Goal: Task Accomplishment & Management: Manage account settings

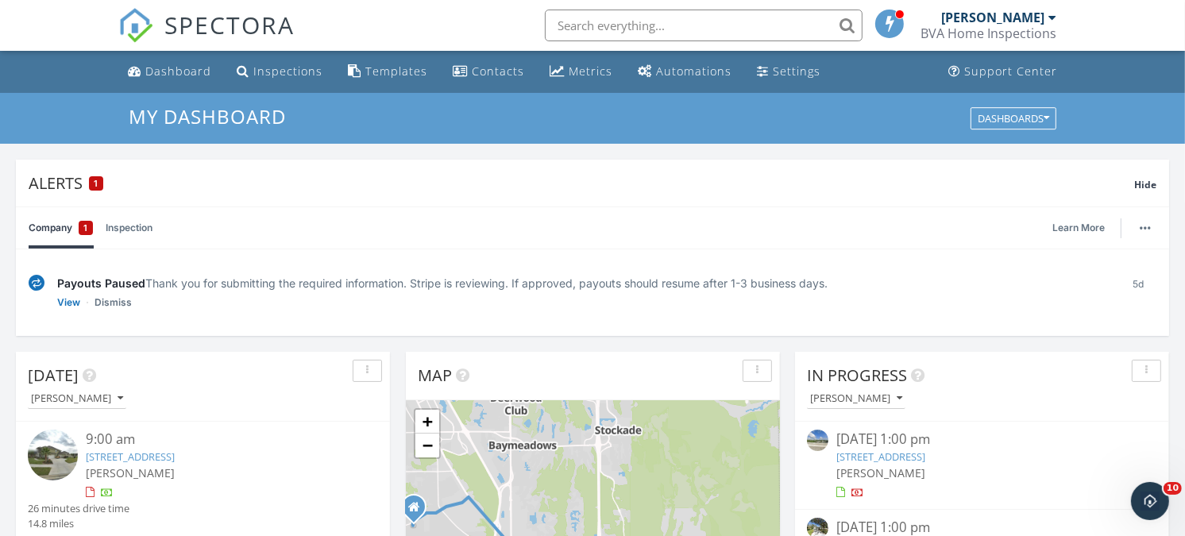
click at [133, 226] on link "Inspection" at bounding box center [129, 227] width 47 height 41
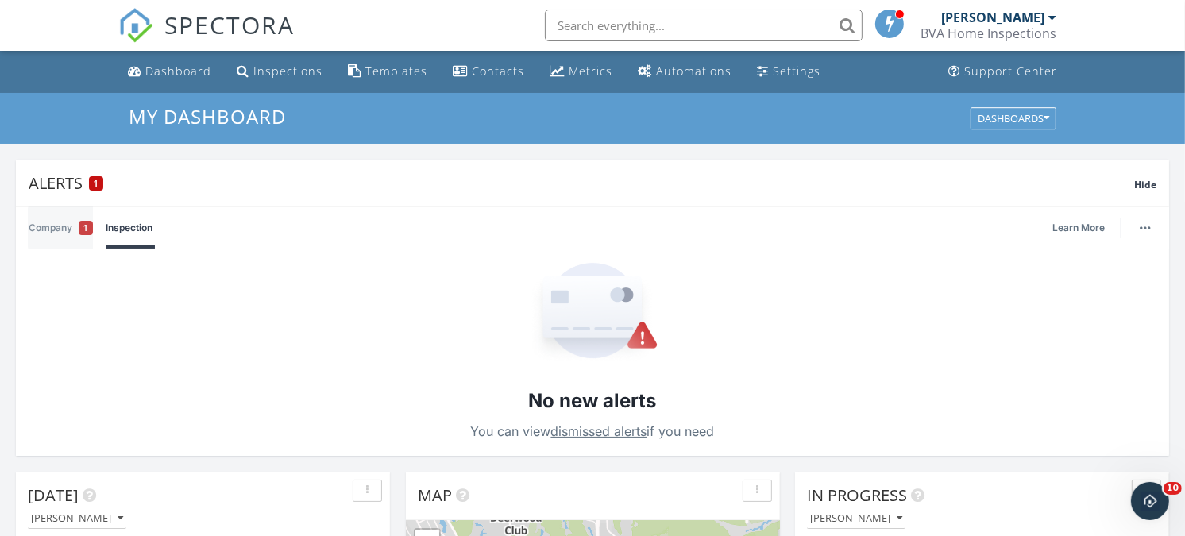
click at [44, 234] on link "Company 1" at bounding box center [61, 227] width 64 height 41
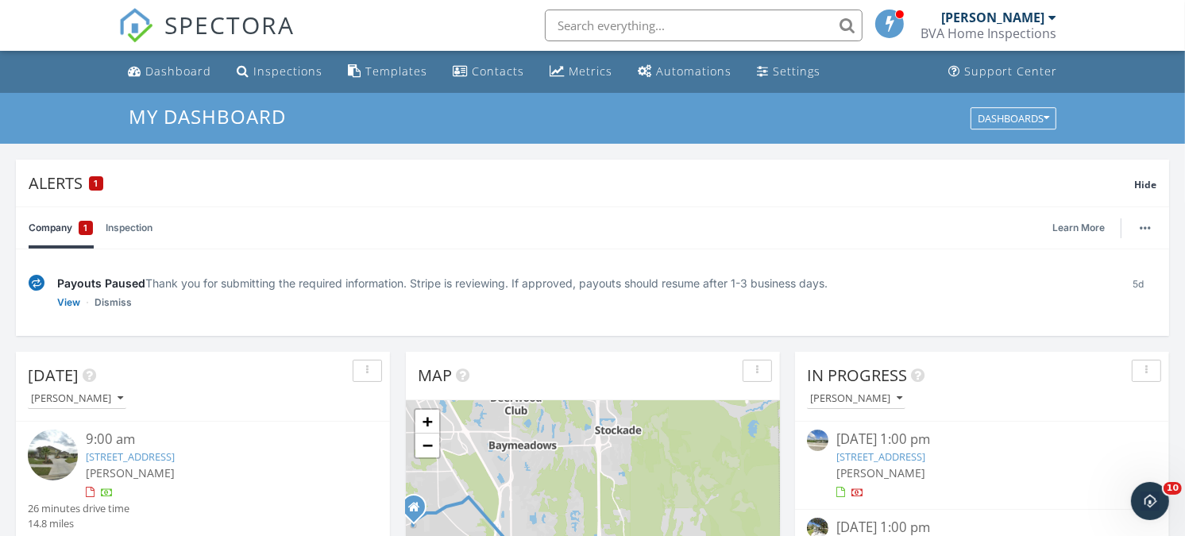
click at [57, 273] on div "Payouts Paused Thank you for submitting the required information. Stripe is rev…" at bounding box center [593, 292] width 1128 height 61
click at [68, 304] on link "View" at bounding box center [68, 303] width 23 height 16
click at [1143, 181] on span "Hide" at bounding box center [1146, 185] width 22 height 14
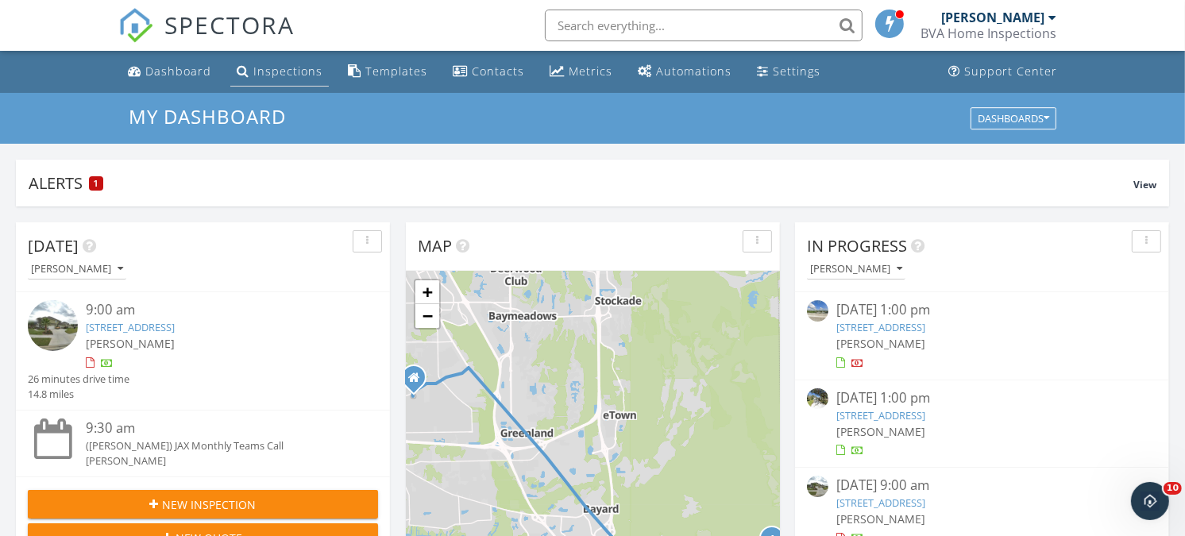
click at [271, 72] on div "Inspections" at bounding box center [287, 71] width 69 height 15
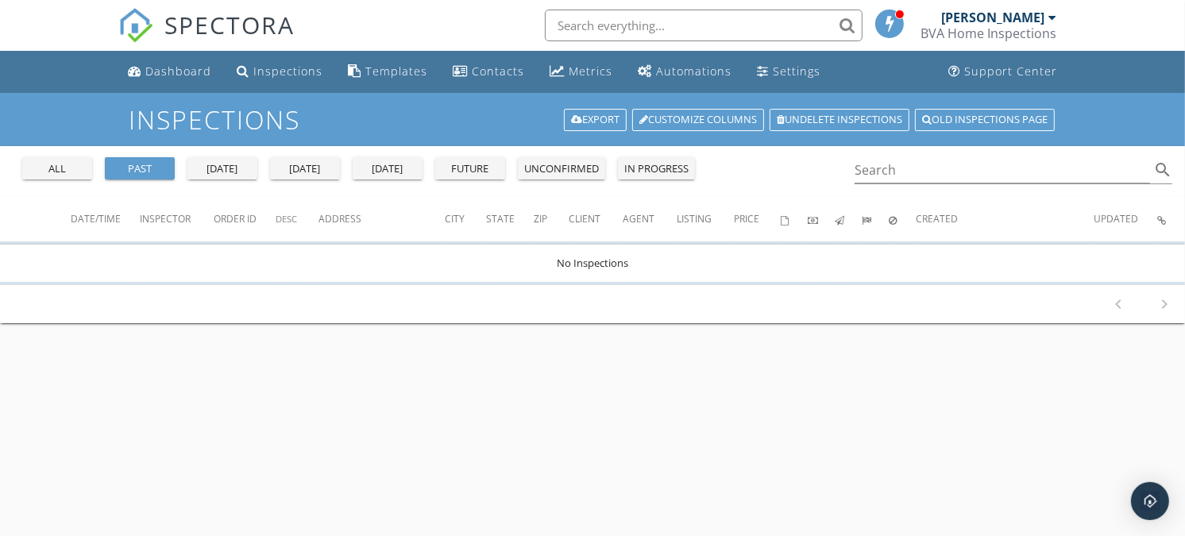
click at [69, 164] on div "all" at bounding box center [57, 169] width 57 height 16
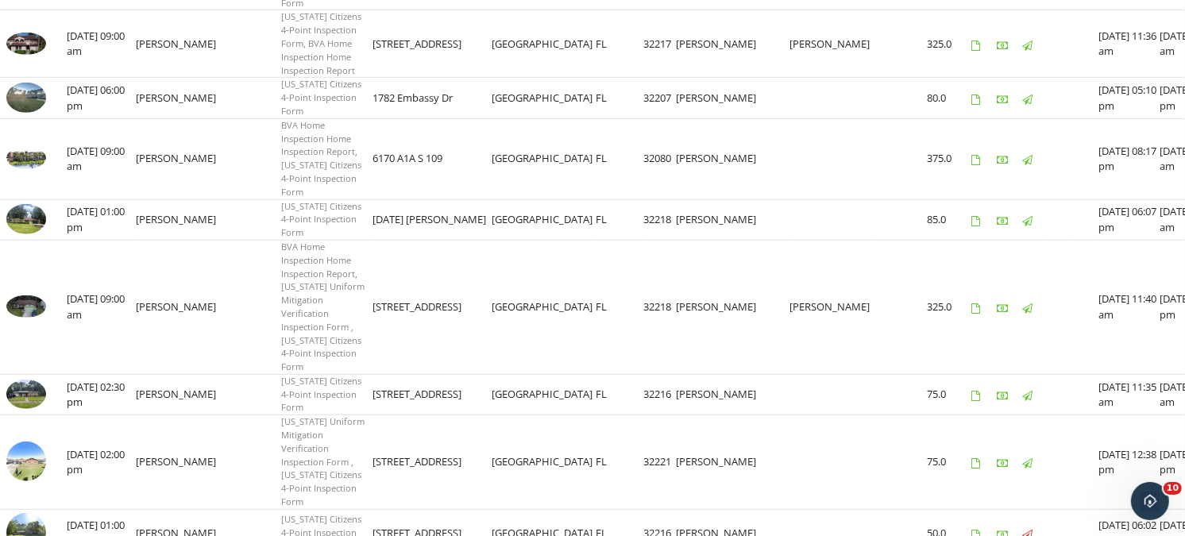
scroll to position [1086, 0]
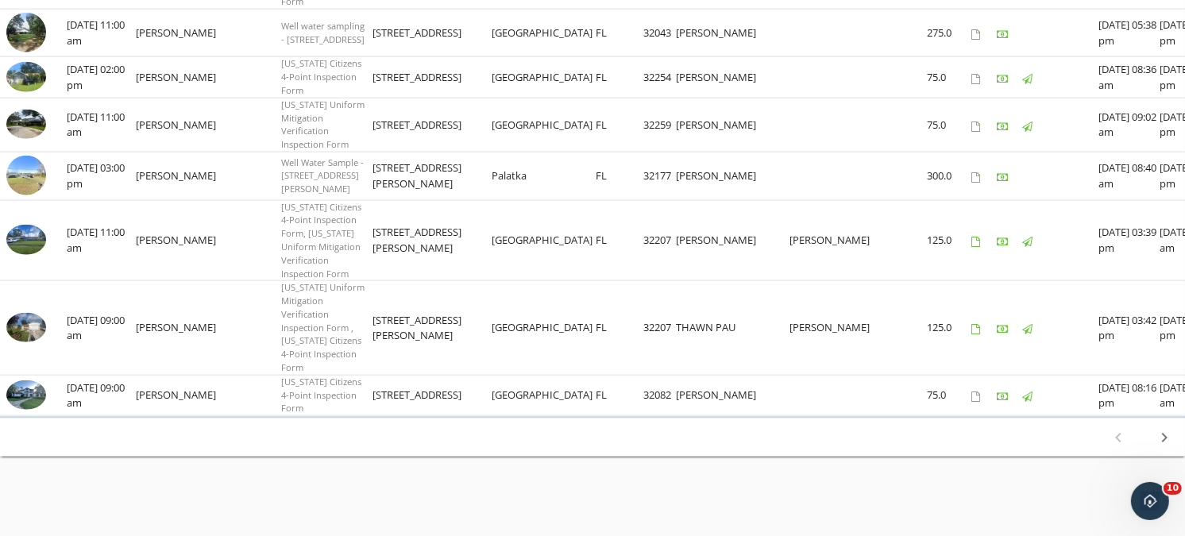
scroll to position [2956, 0]
click at [1162, 439] on icon "chevron_right" at bounding box center [1164, 437] width 19 height 19
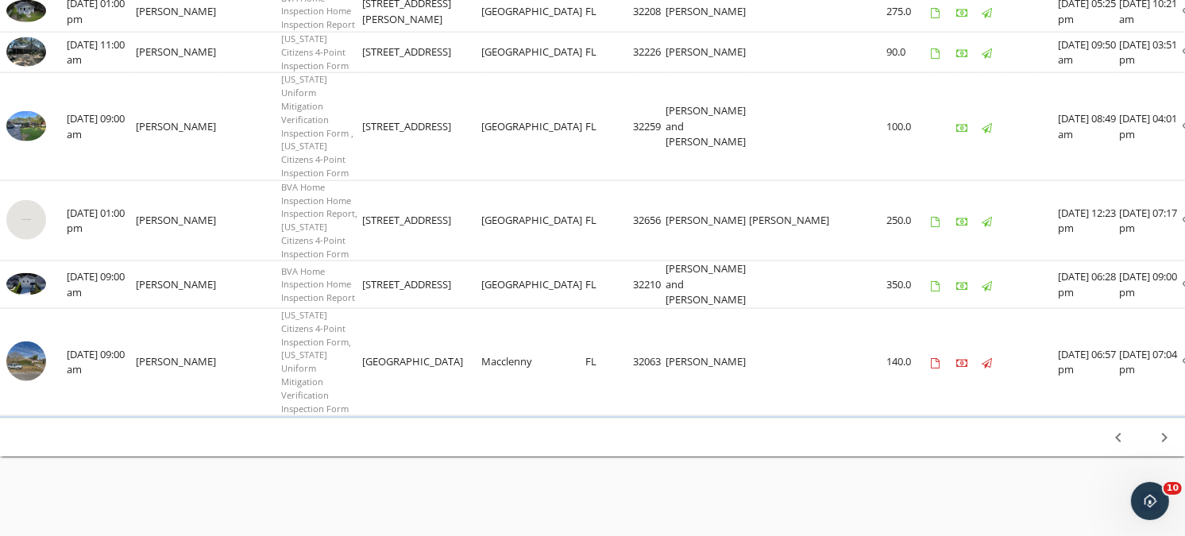
scroll to position [2676, 0]
click at [1165, 442] on icon "chevron_right" at bounding box center [1164, 437] width 19 height 19
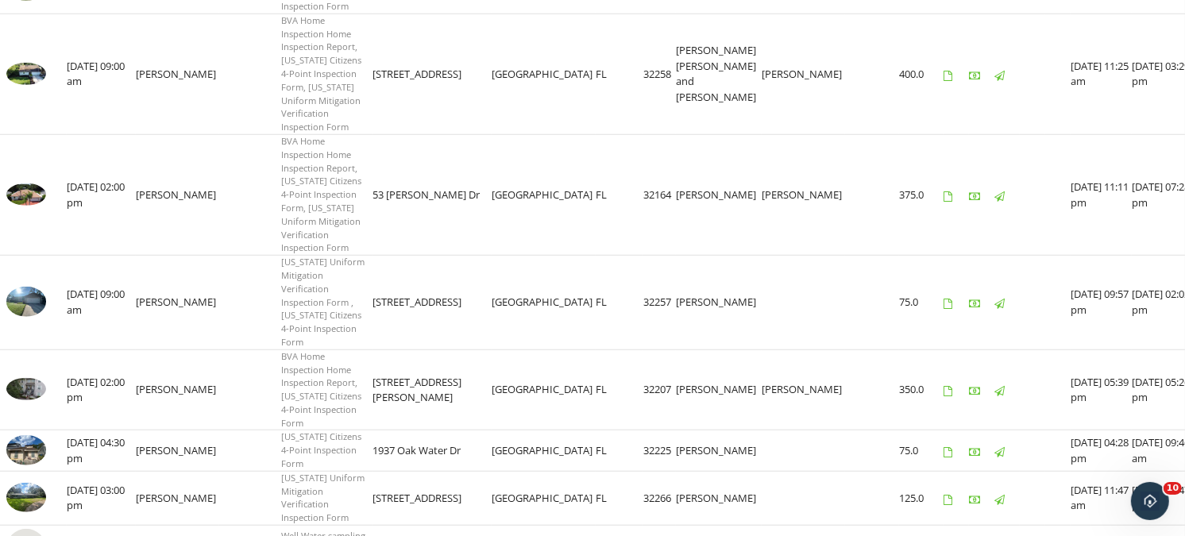
scroll to position [1030, 0]
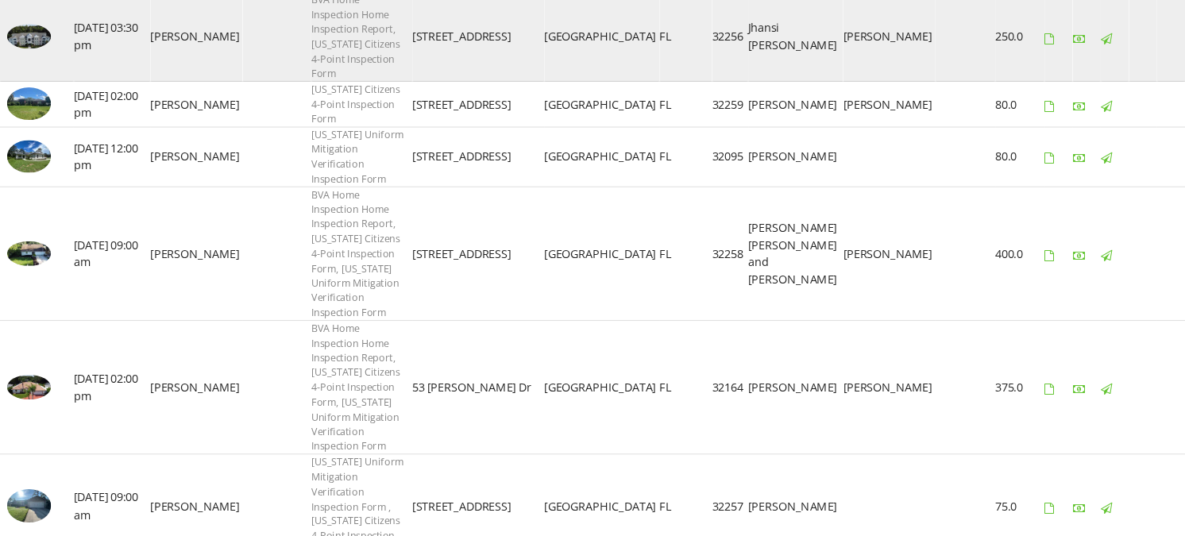
scroll to position [887, 0]
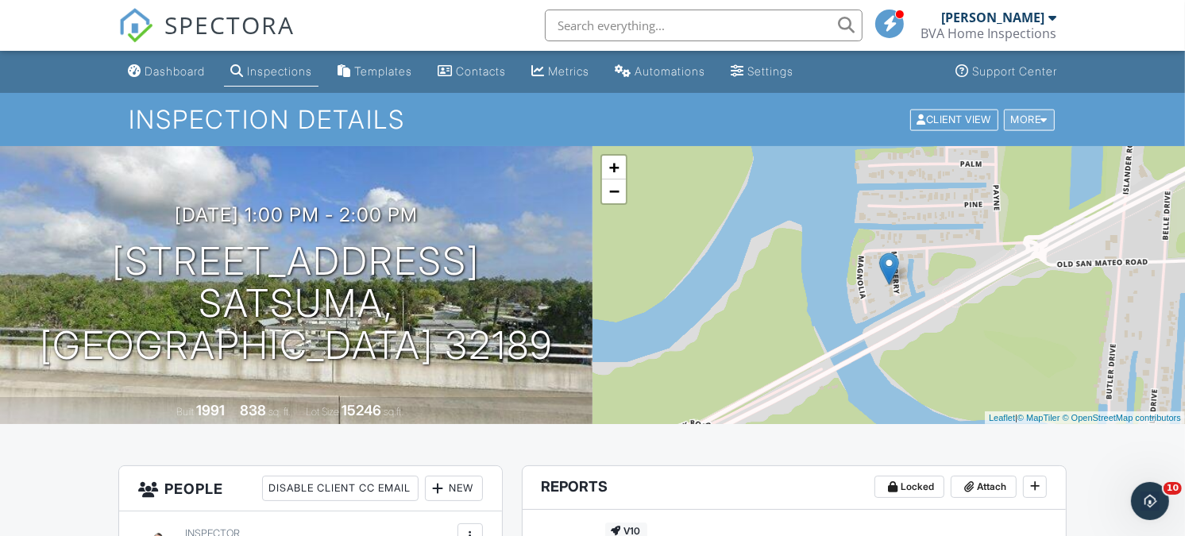
click at [1031, 118] on div "More" at bounding box center [1030, 119] width 52 height 21
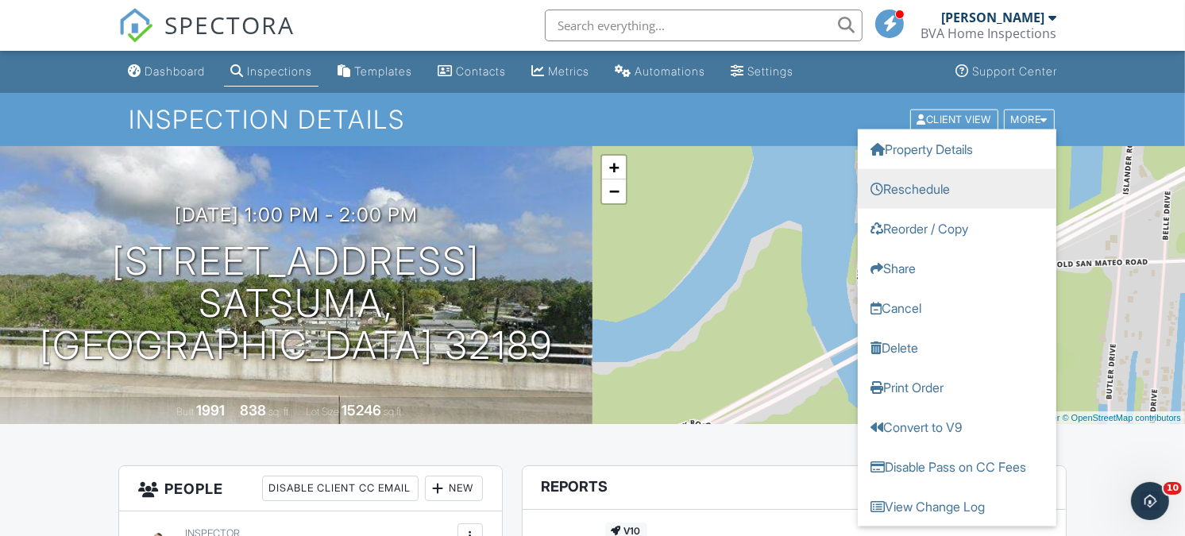
click at [915, 194] on link "Reschedule" at bounding box center [957, 188] width 199 height 40
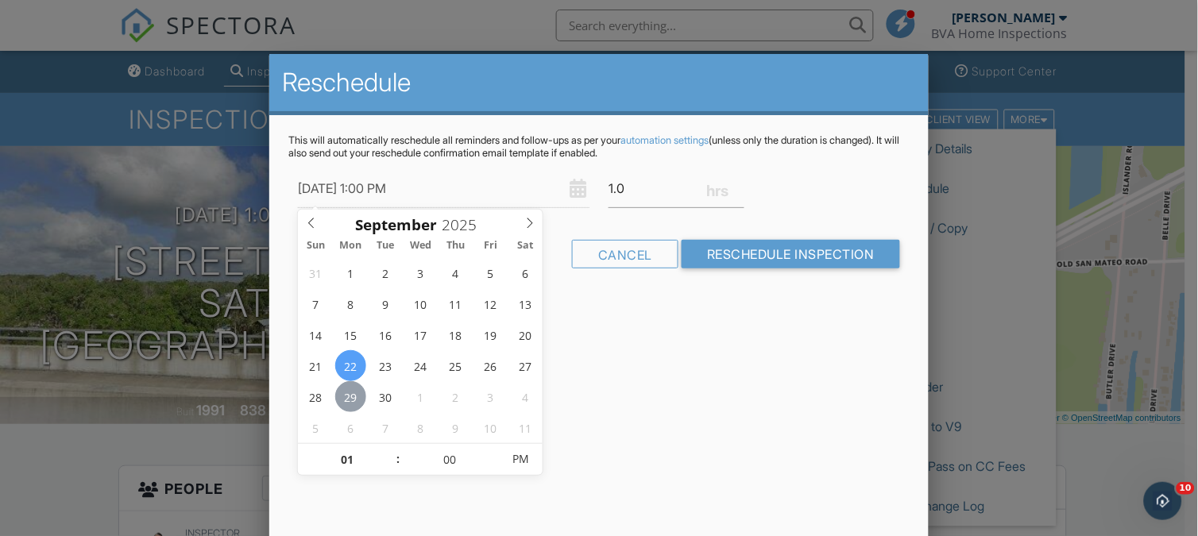
type input "09/29/2025 1:00 PM"
type input "02"
type input "09/29/2025 2:00 PM"
click at [394, 454] on span at bounding box center [390, 452] width 11 height 16
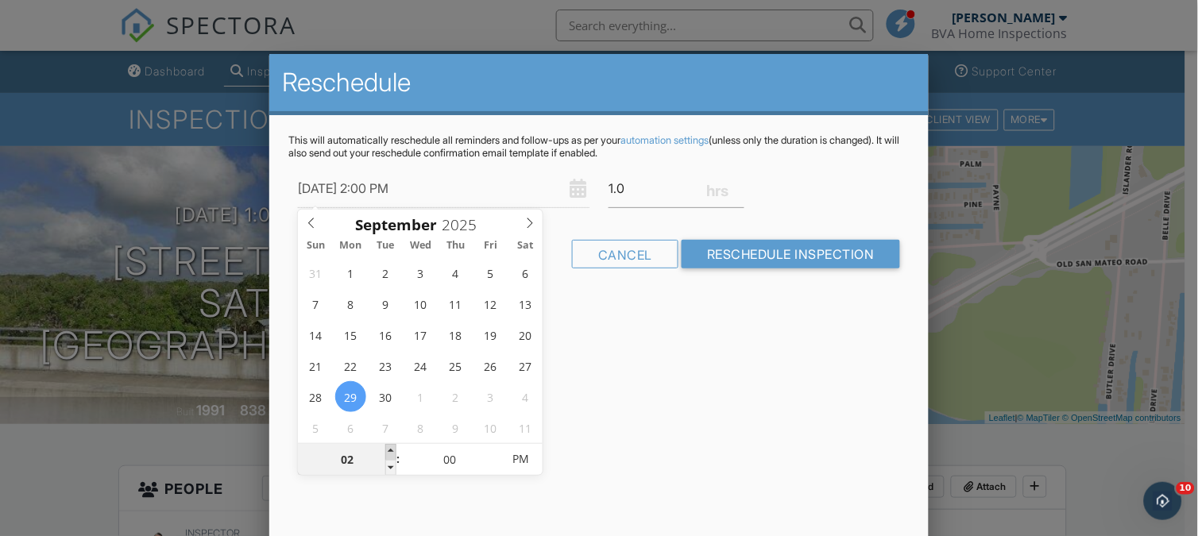
type input "03"
type input "09/29/2025 3:00 PM"
click at [394, 454] on span at bounding box center [390, 452] width 11 height 16
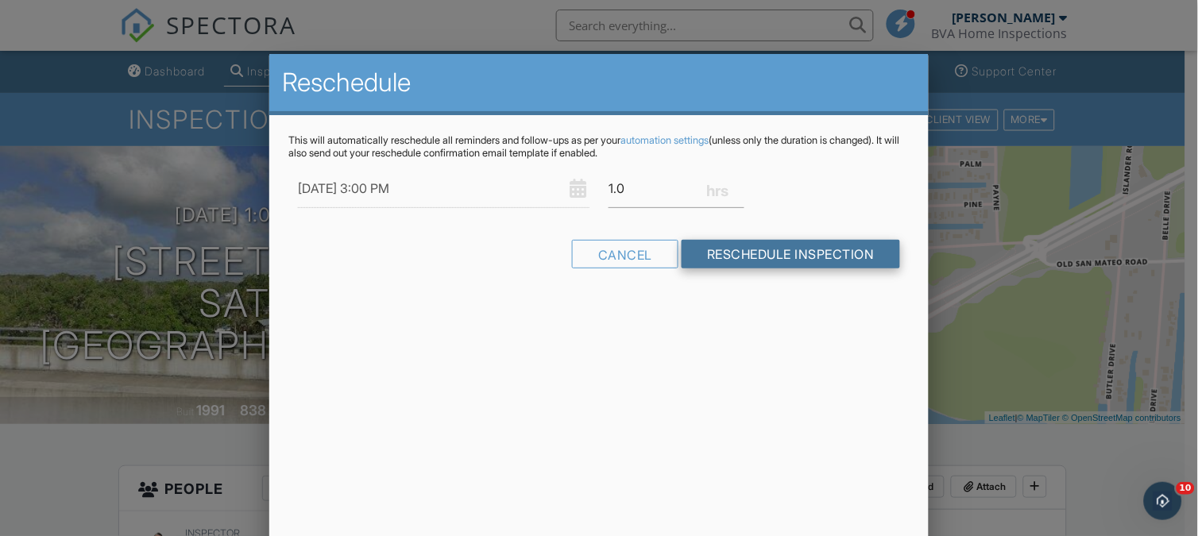
click at [779, 254] on input "Reschedule Inspection" at bounding box center [791, 254] width 218 height 29
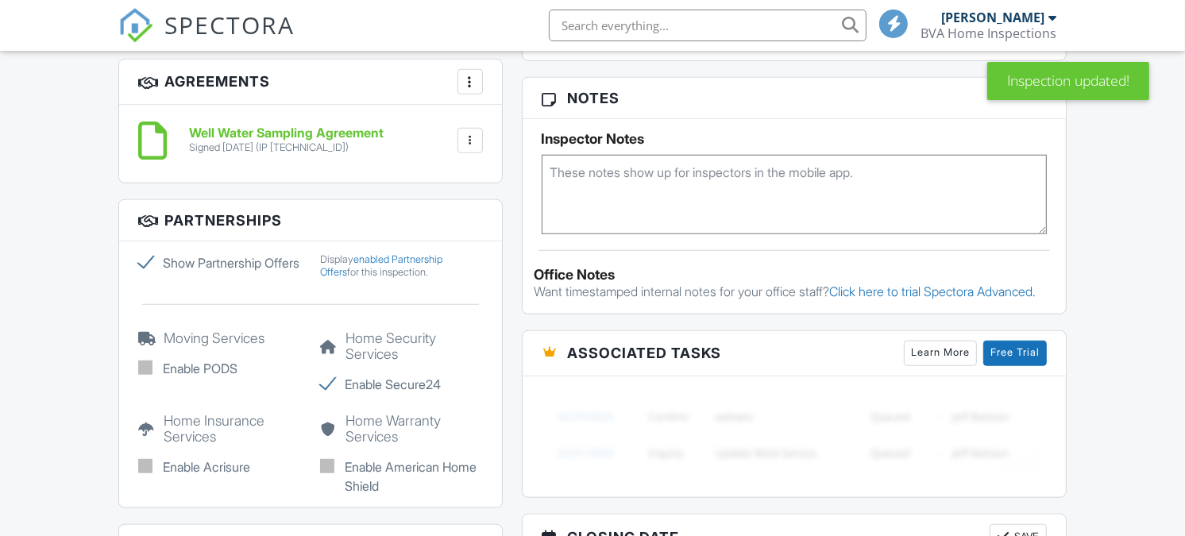
click at [148, 263] on label "Show Partnership Offers" at bounding box center [219, 262] width 163 height 19
checkbox input "false"
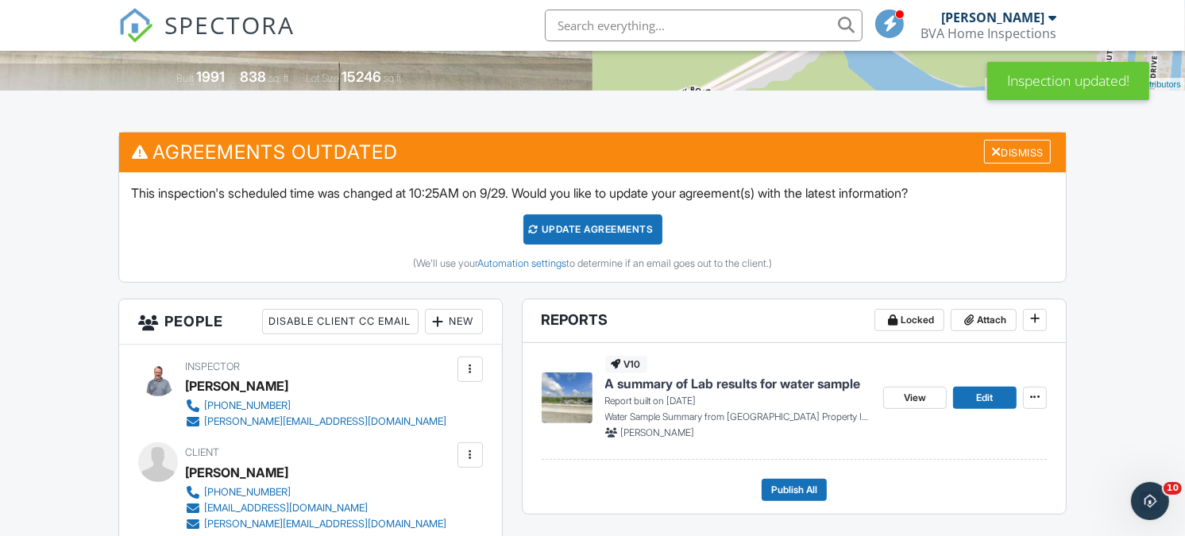
scroll to position [254, 0]
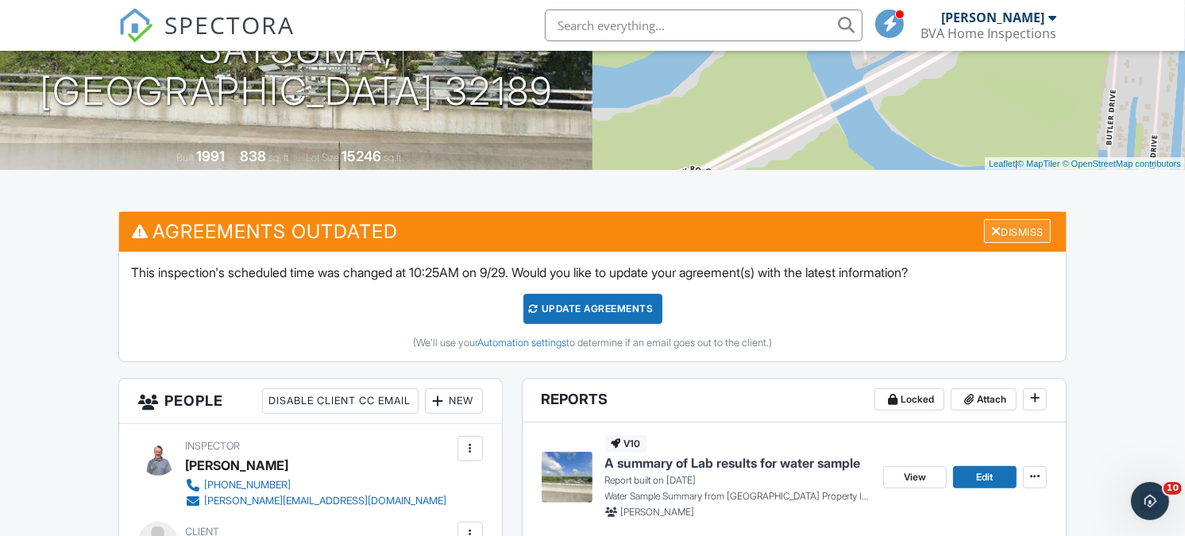
click at [1011, 235] on div "Dismiss" at bounding box center [1017, 231] width 67 height 25
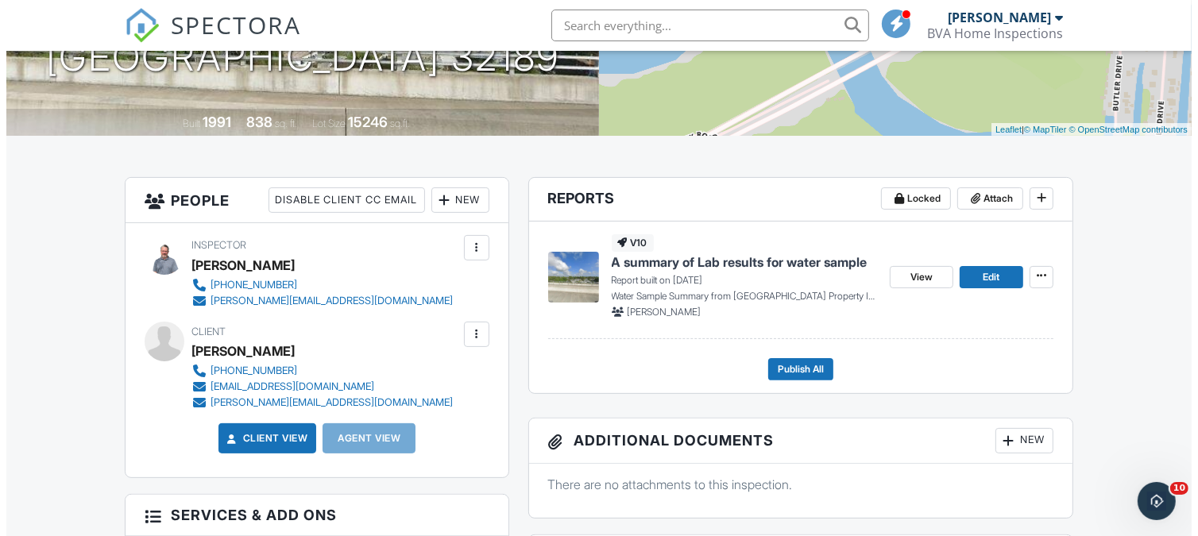
scroll to position [366, 0]
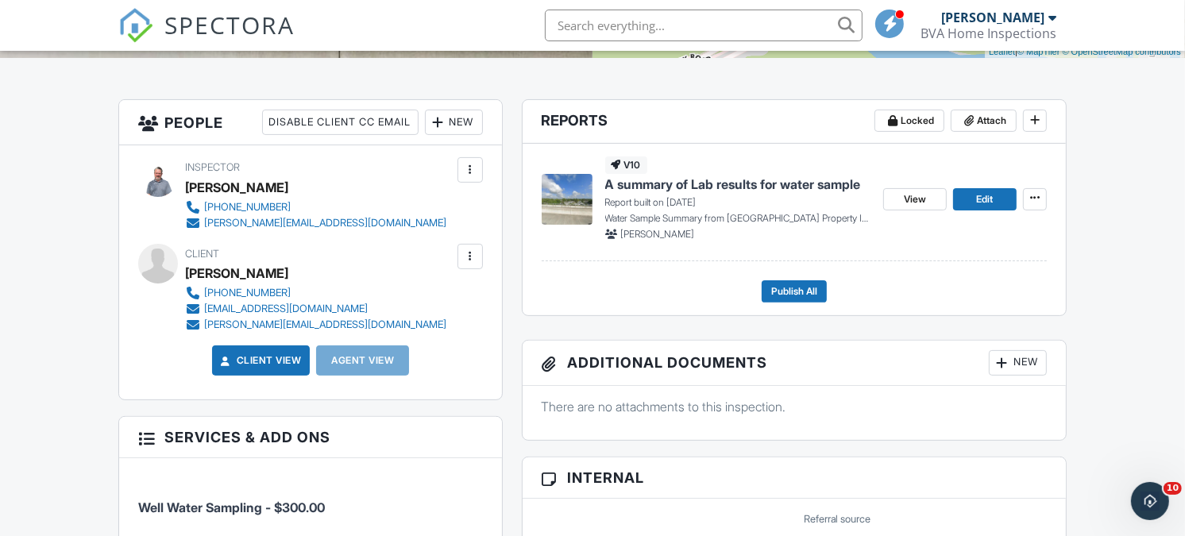
click at [470, 254] on div at bounding box center [470, 257] width 16 height 16
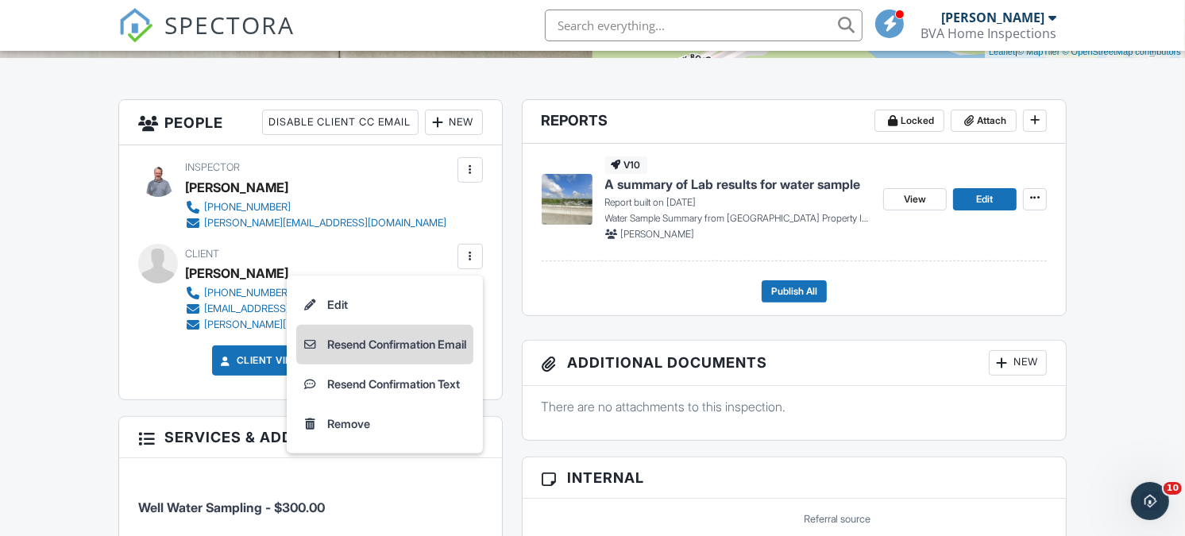
click at [344, 350] on li "Resend Confirmation Email" at bounding box center [384, 345] width 177 height 40
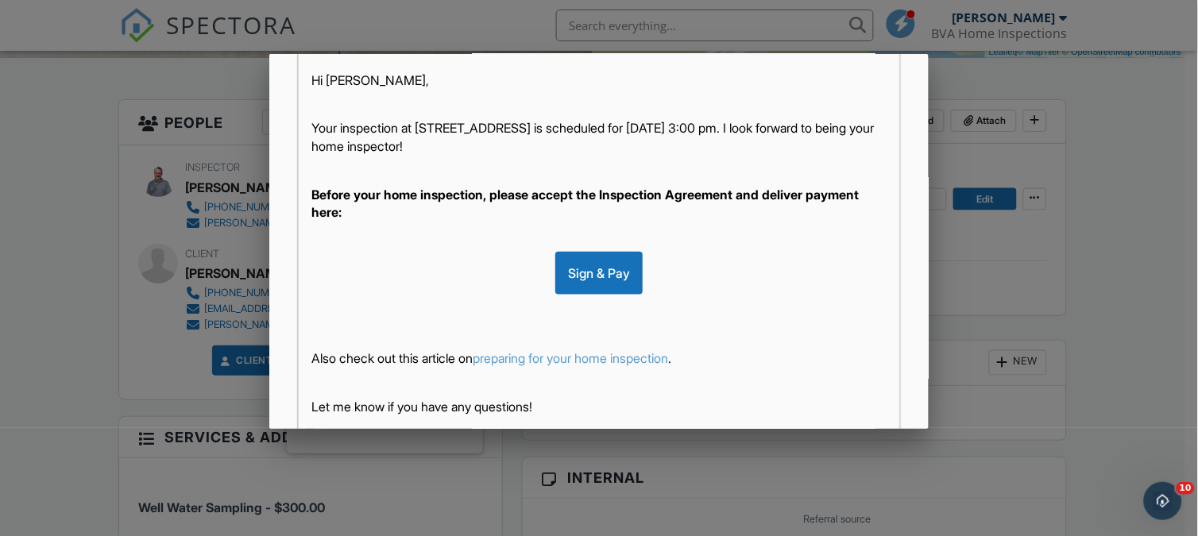
scroll to position [378, 0]
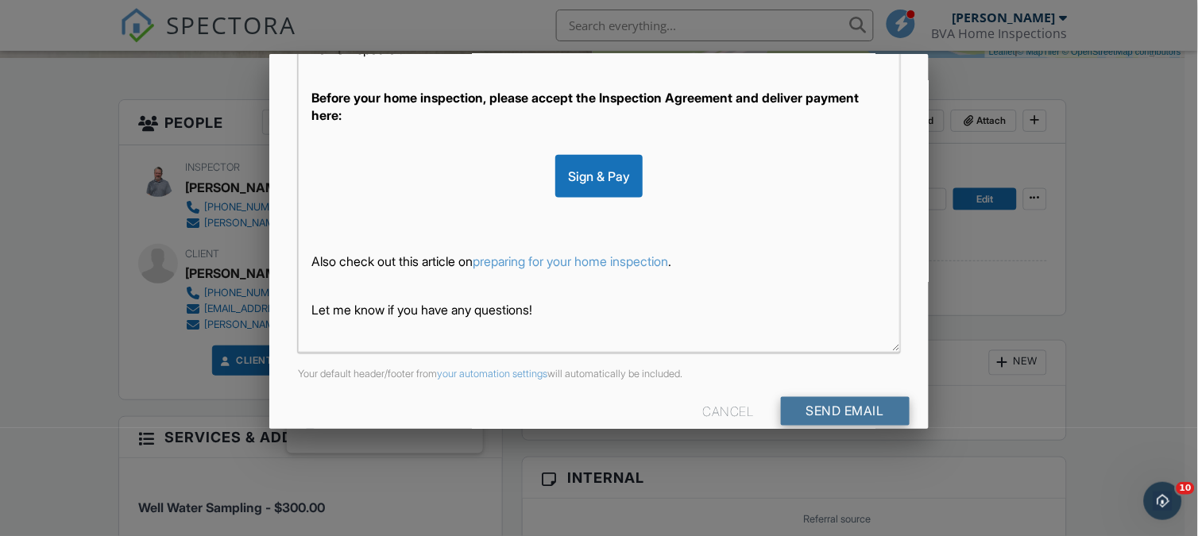
click at [833, 416] on input "Send Email" at bounding box center [845, 411] width 129 height 29
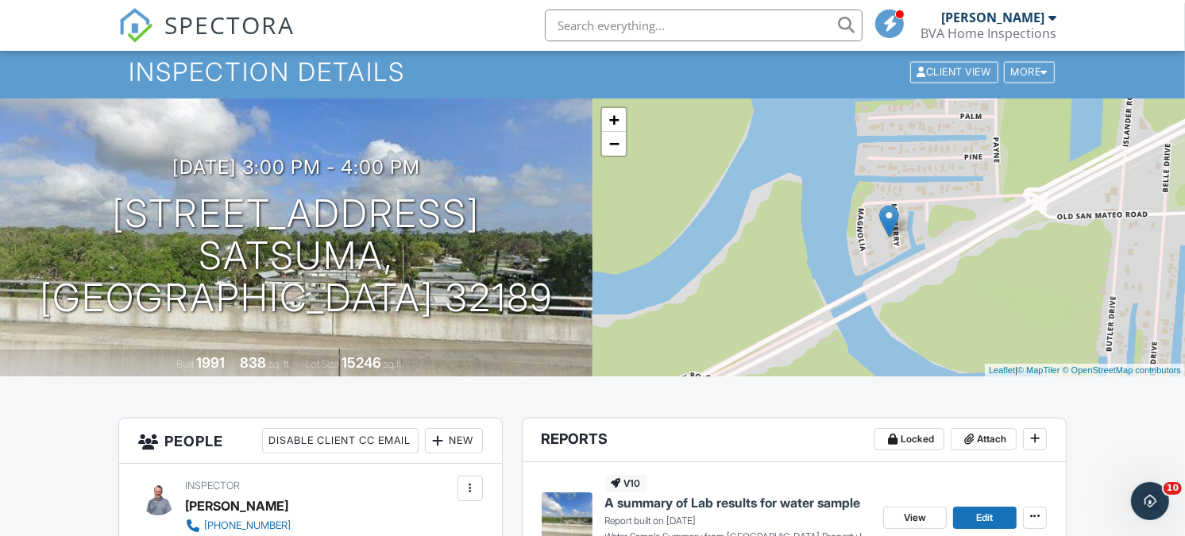
scroll to position [32, 0]
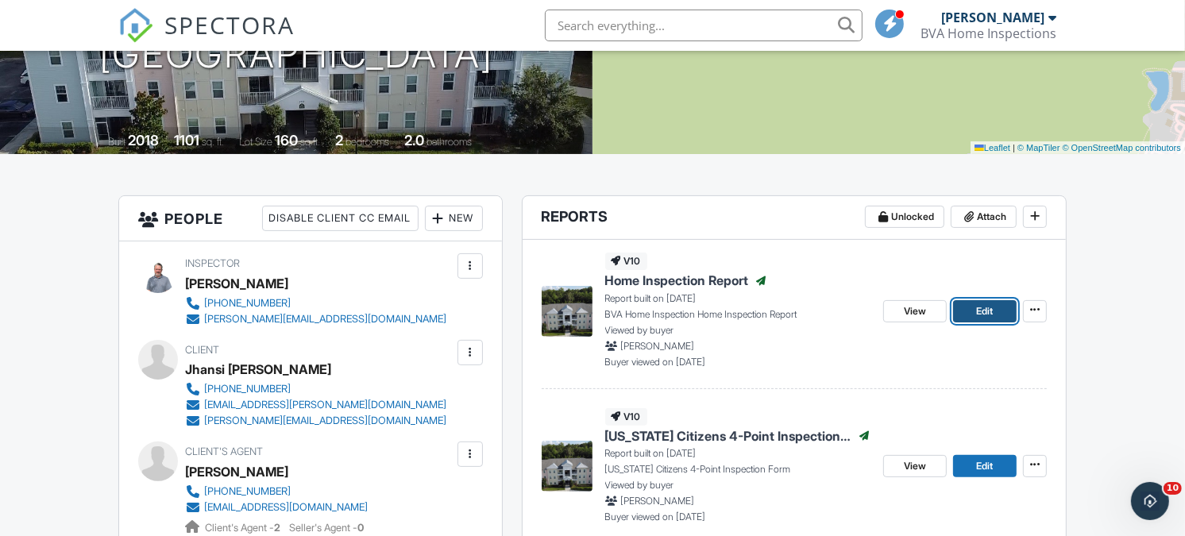
click at [989, 318] on span "Edit" at bounding box center [984, 312] width 17 height 16
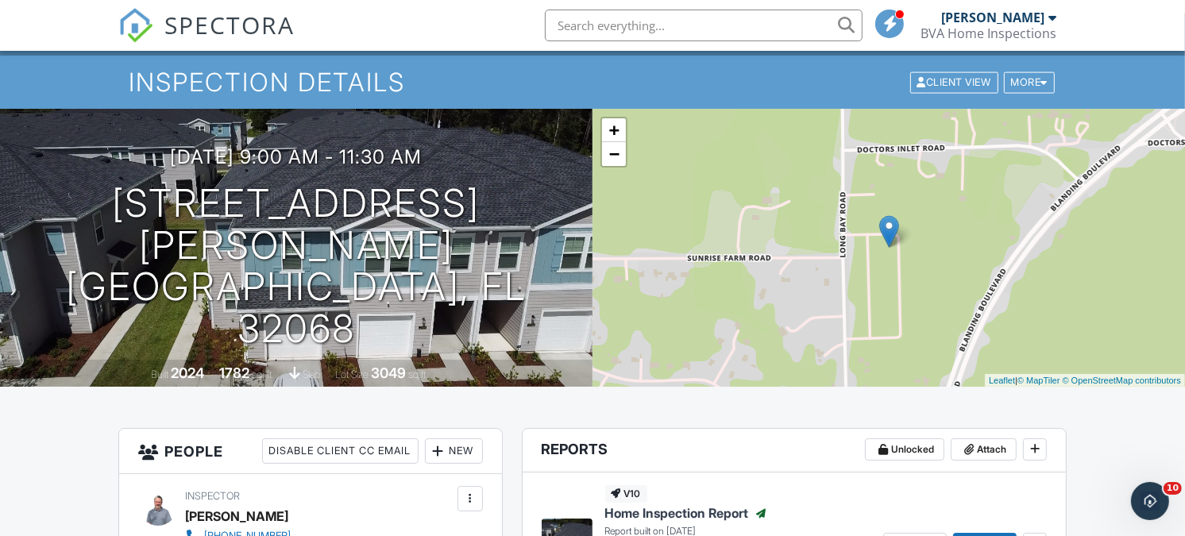
scroll to position [35, 0]
